Goal: Find specific page/section: Find specific page/section

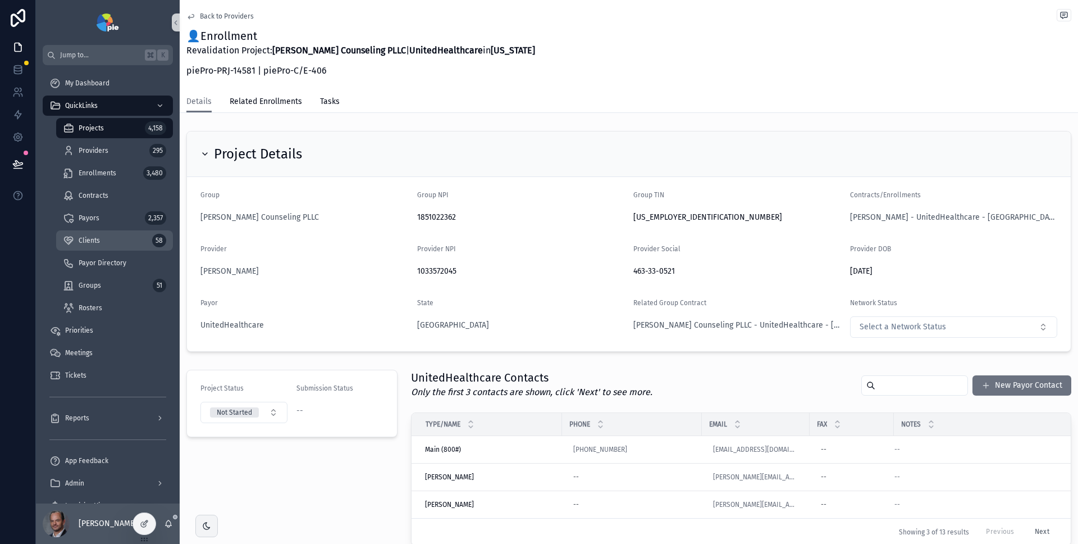
click at [102, 236] on div "Clients 58" at bounding box center [114, 240] width 103 height 18
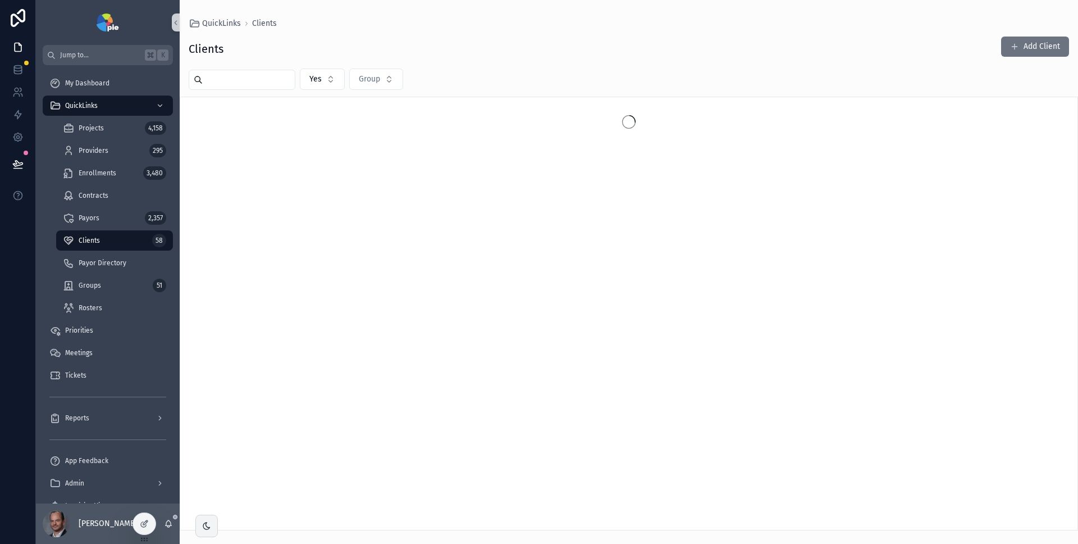
click at [250, 79] on input "scrollable content" at bounding box center [249, 80] width 92 height 16
type input "*****"
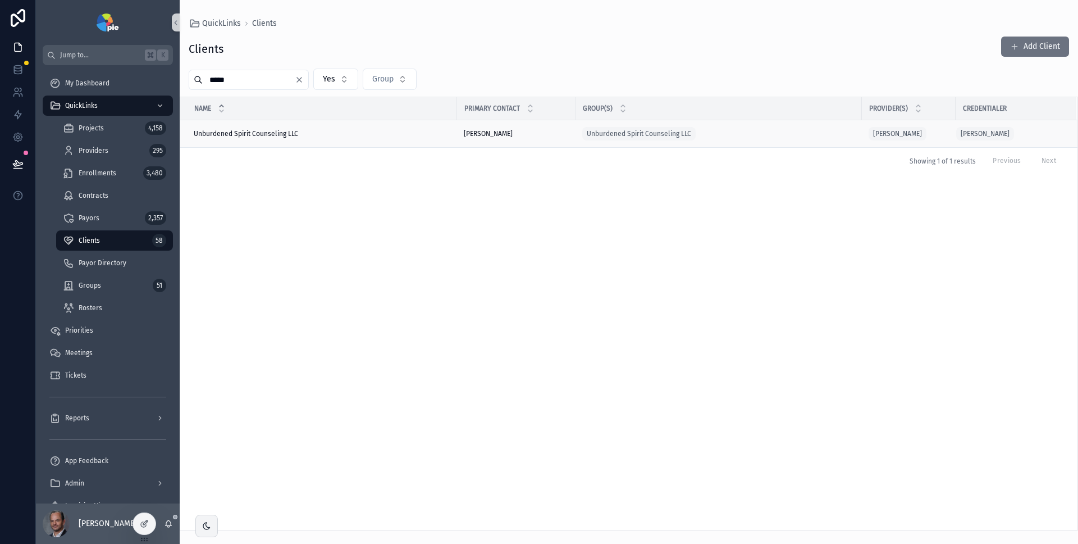
click at [246, 134] on span "Unburdened Spirit Counseling LLC" at bounding box center [246, 133] width 104 height 9
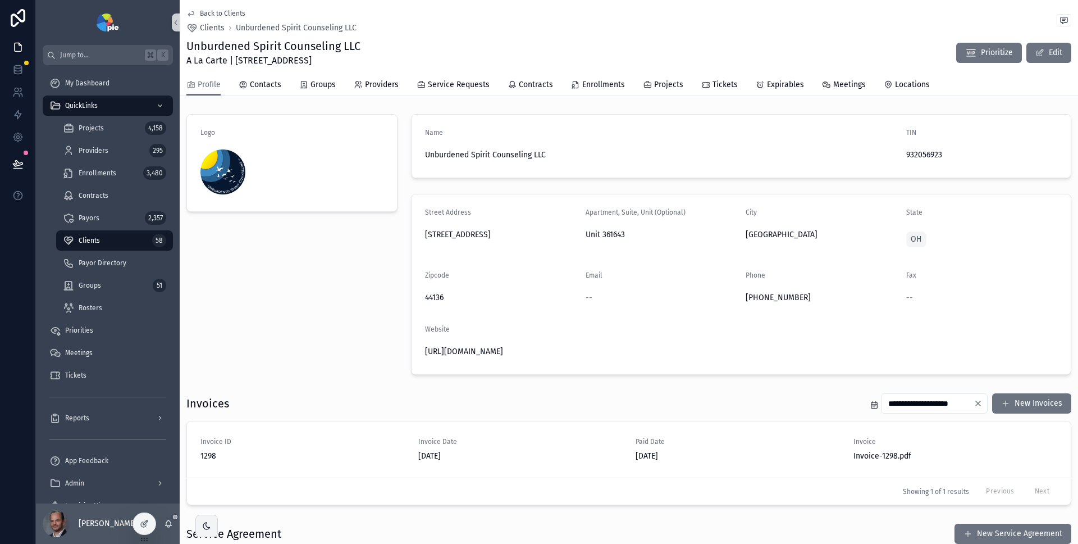
scroll to position [170, 0]
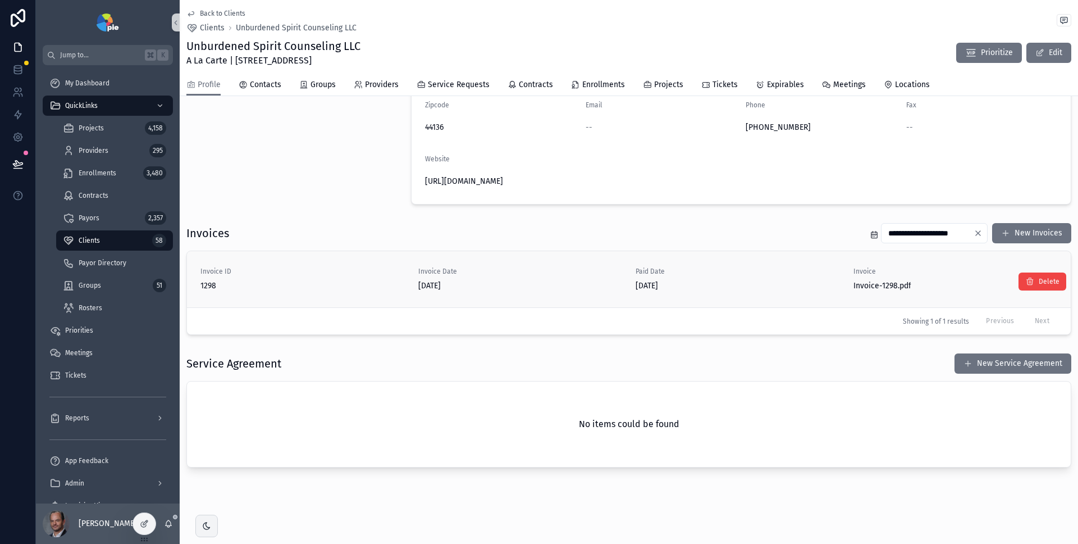
click at [381, 287] on span "1298" at bounding box center [302, 285] width 204 height 11
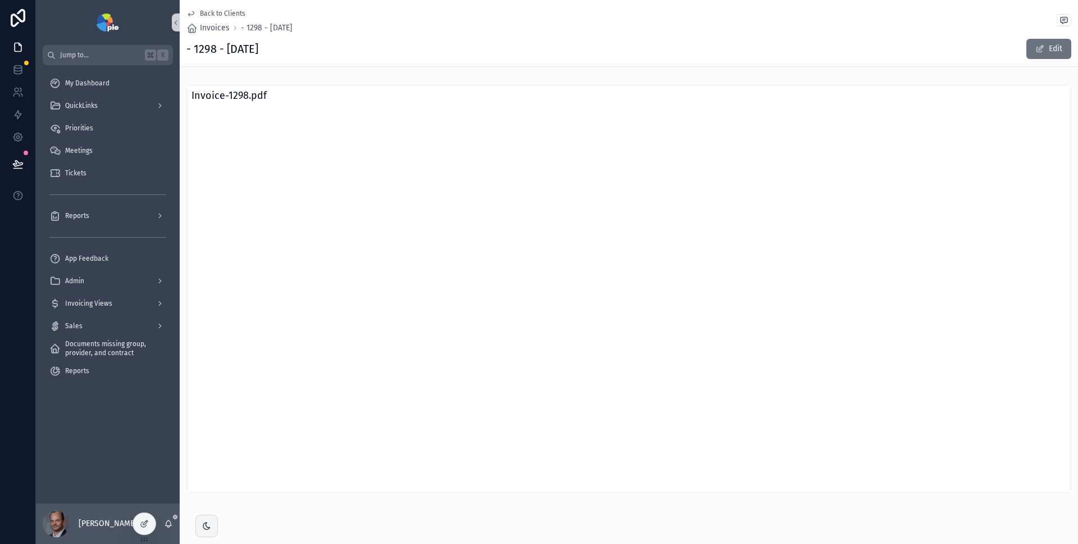
click at [235, 12] on span "Back to Clients" at bounding box center [222, 13] width 45 height 9
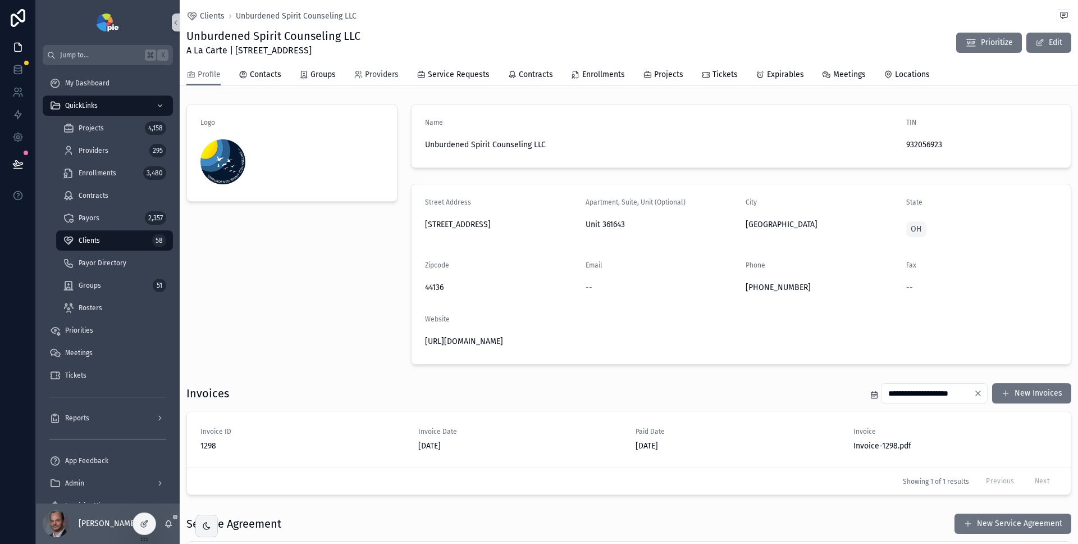
click at [386, 77] on span "Providers" at bounding box center [382, 74] width 34 height 11
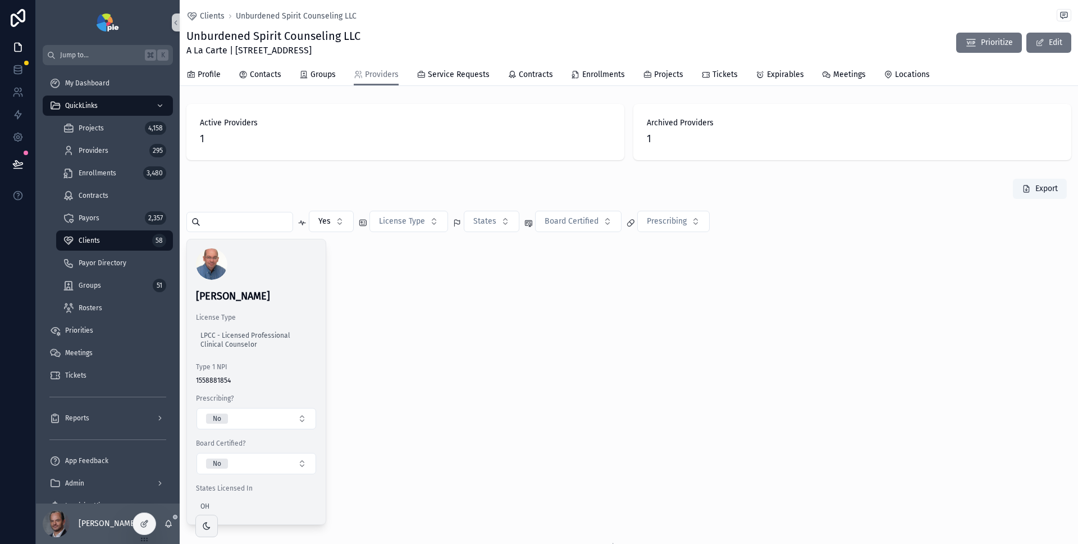
click at [295, 268] on div "scrollable content" at bounding box center [256, 263] width 121 height 31
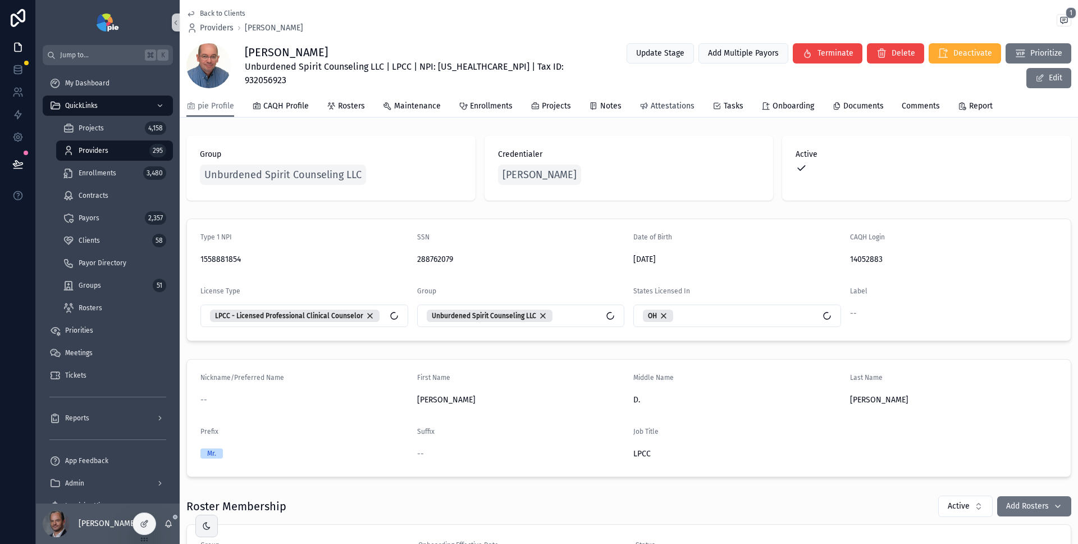
click at [661, 103] on span "Attestations" at bounding box center [673, 106] width 44 height 11
